Goal: Information Seeking & Learning: Learn about a topic

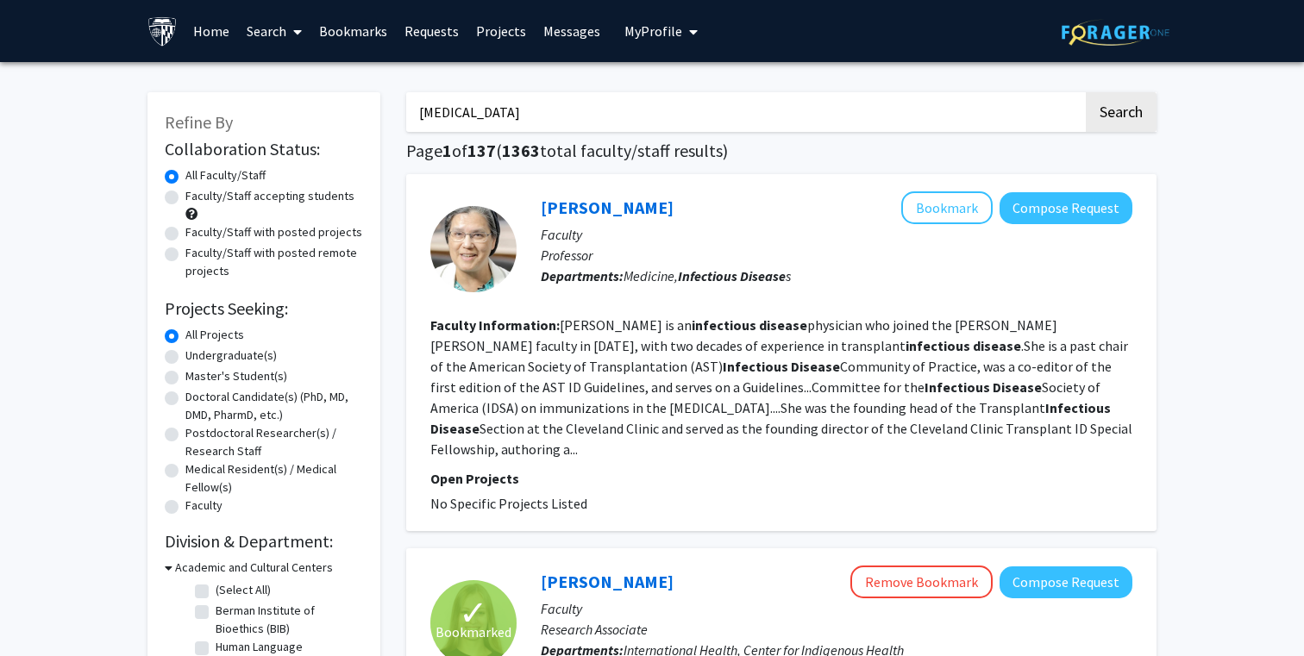
click at [543, 108] on input "[MEDICAL_DATA]" at bounding box center [744, 112] width 677 height 40
type input "s"
type input "circadian rhythm, neurobio"
click at [1086, 92] on button "Search" at bounding box center [1121, 112] width 71 height 40
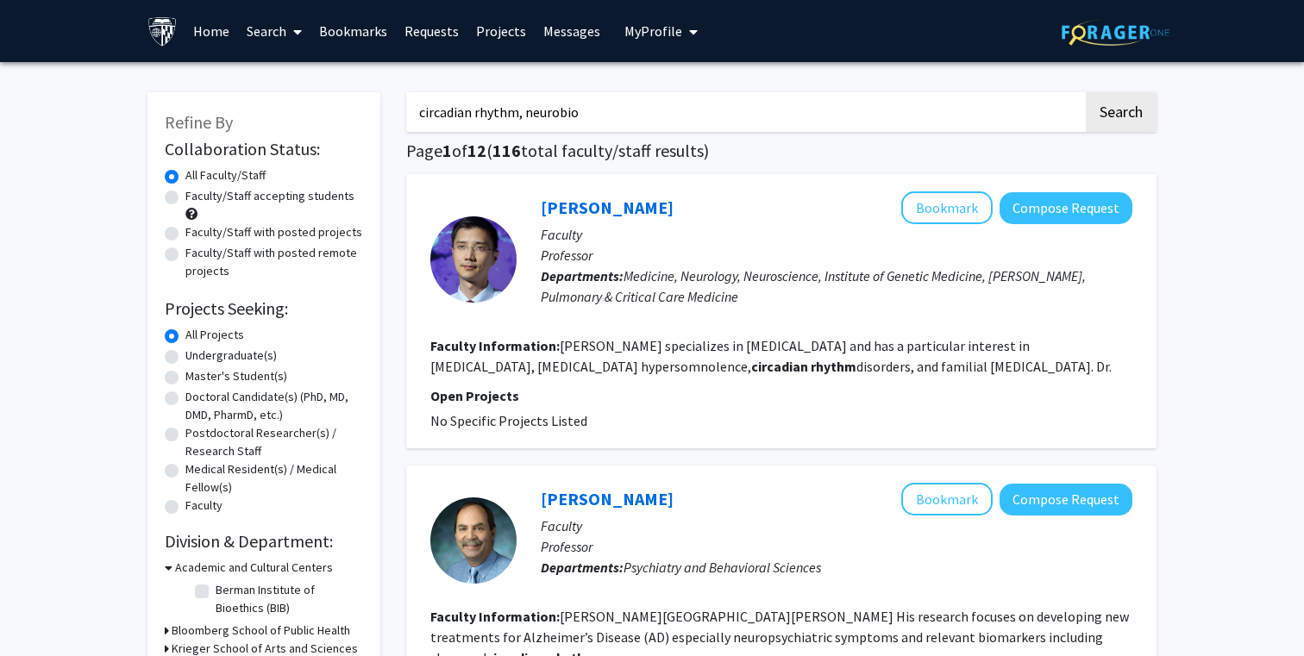
click at [597, 109] on input "circadian rhythm, neurobio" at bounding box center [744, 112] width 677 height 40
click at [279, 198] on label "Faculty/Staff accepting students" at bounding box center [269, 196] width 169 height 18
click at [197, 198] on input "Faculty/Staff accepting students" at bounding box center [190, 192] width 11 height 11
radio input "true"
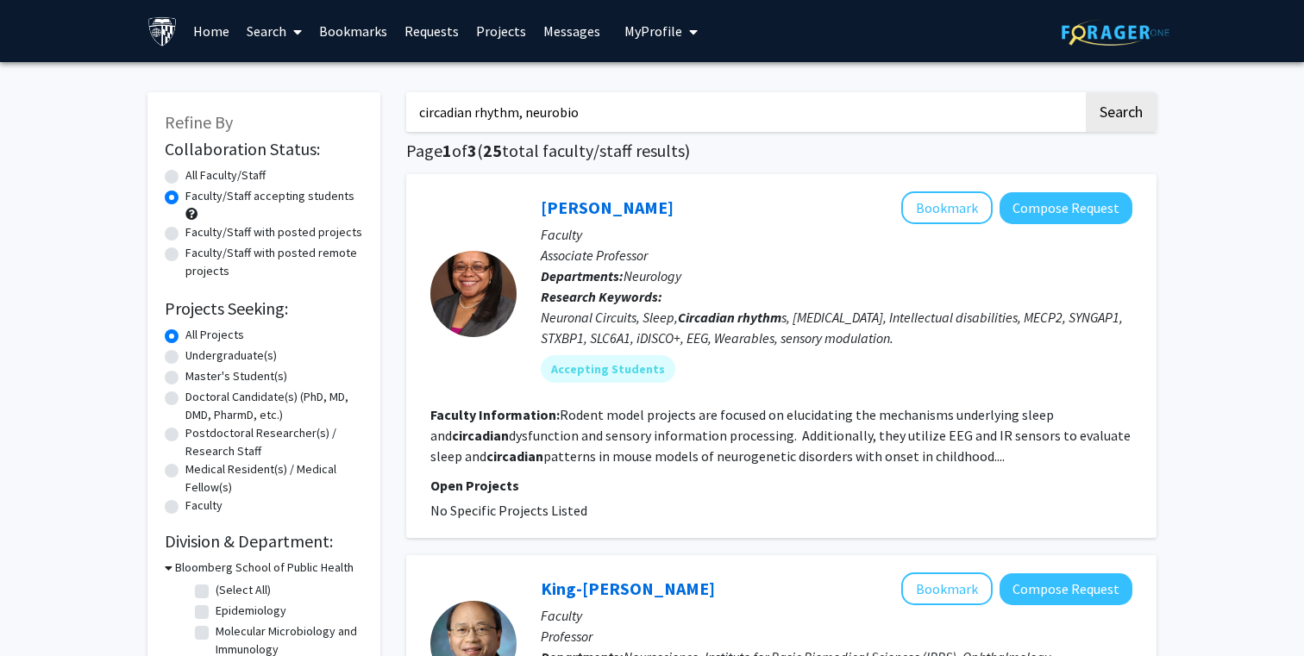
click at [592, 118] on input "circadian rhythm, neurobio" at bounding box center [744, 112] width 677 height 40
click at [310, 234] on label "Faculty/Staff with posted projects" at bounding box center [273, 232] width 177 height 18
click at [197, 234] on input "Faculty/Staff with posted projects" at bounding box center [190, 228] width 11 height 11
radio input "true"
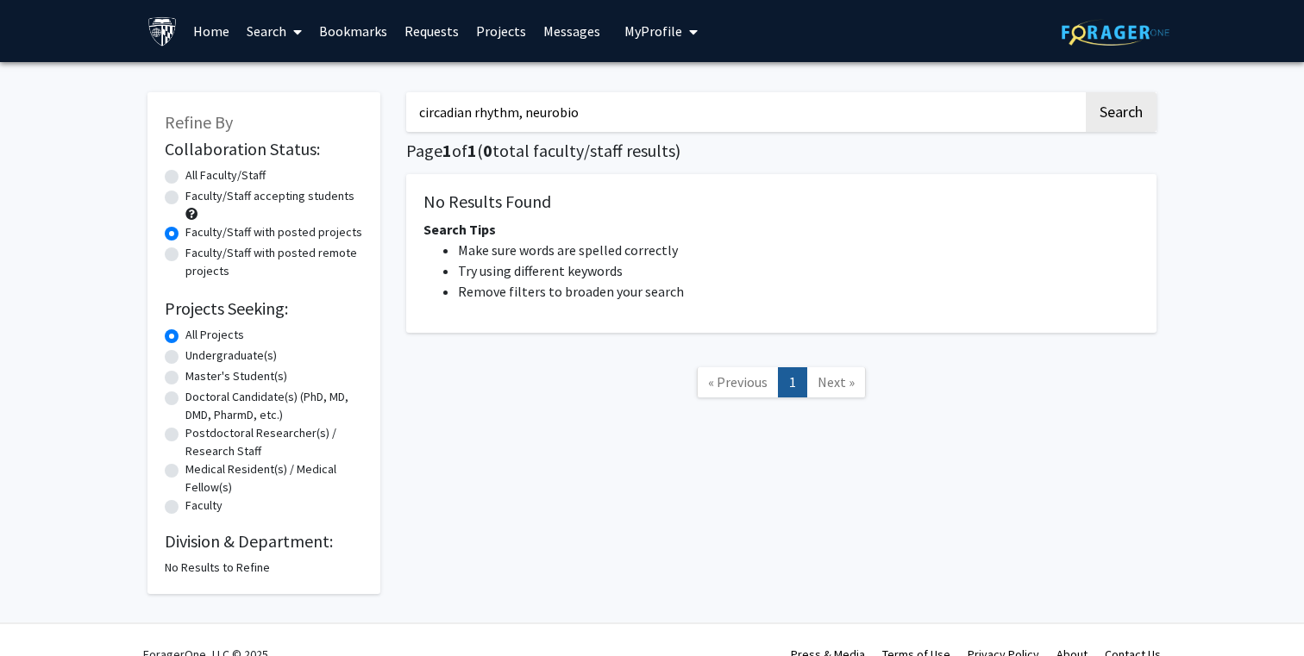
click at [604, 120] on input "circadian rhythm, neurobio" at bounding box center [744, 112] width 677 height 40
